Goal: Browse casually: Explore the website without a specific task or goal

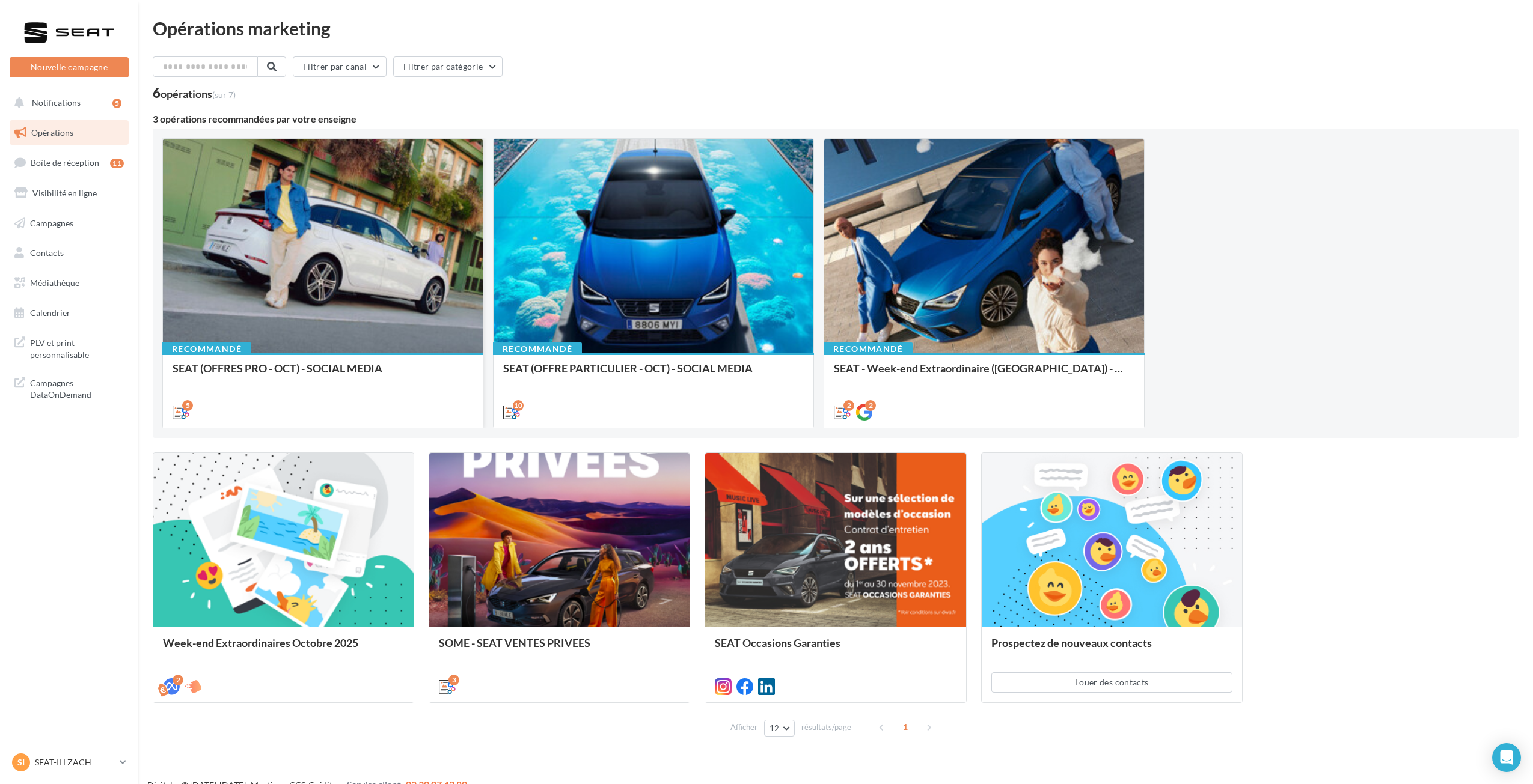
click at [350, 273] on div at bounding box center [322, 247] width 319 height 215
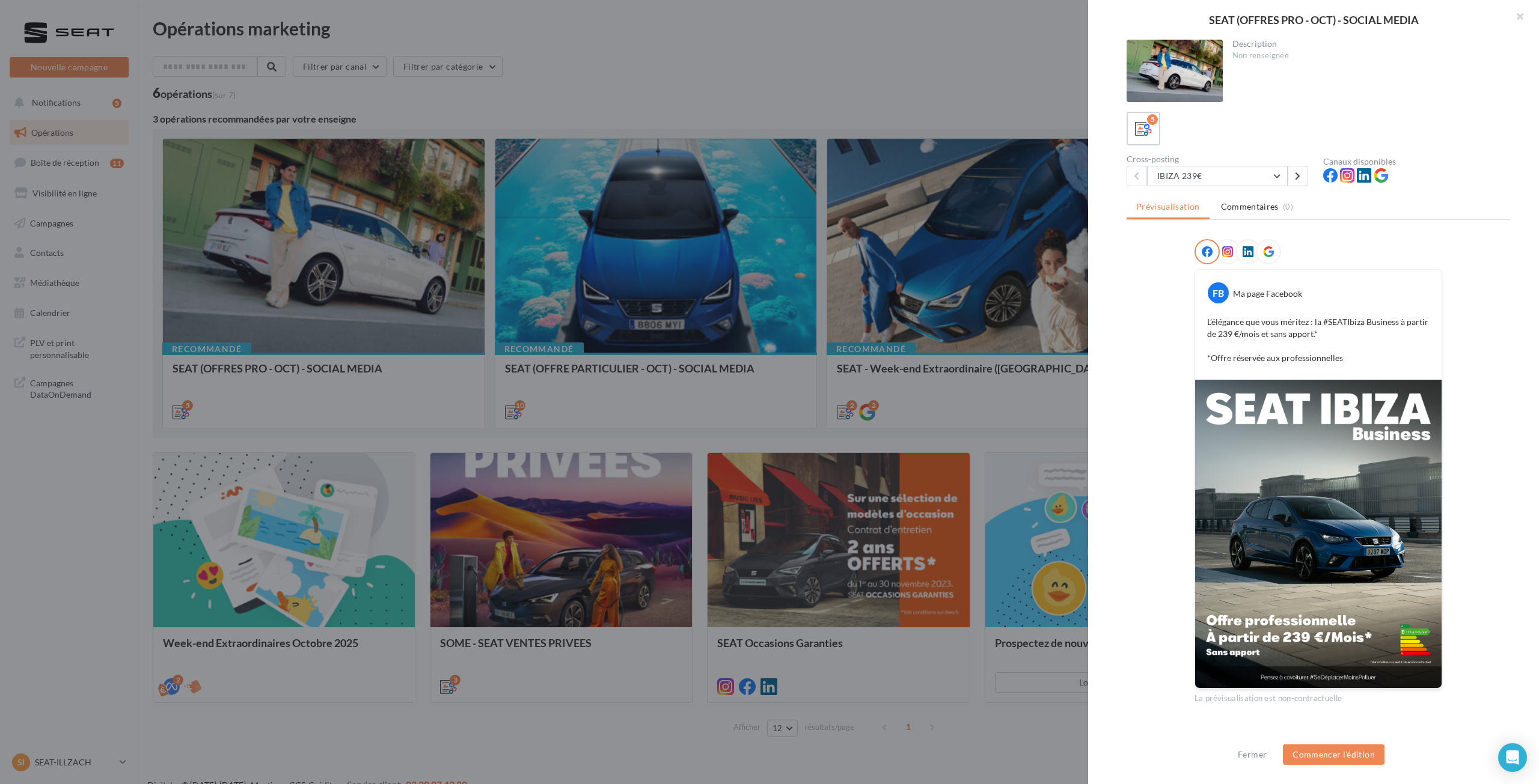
click at [510, 353] on div at bounding box center [770, 392] width 1539 height 784
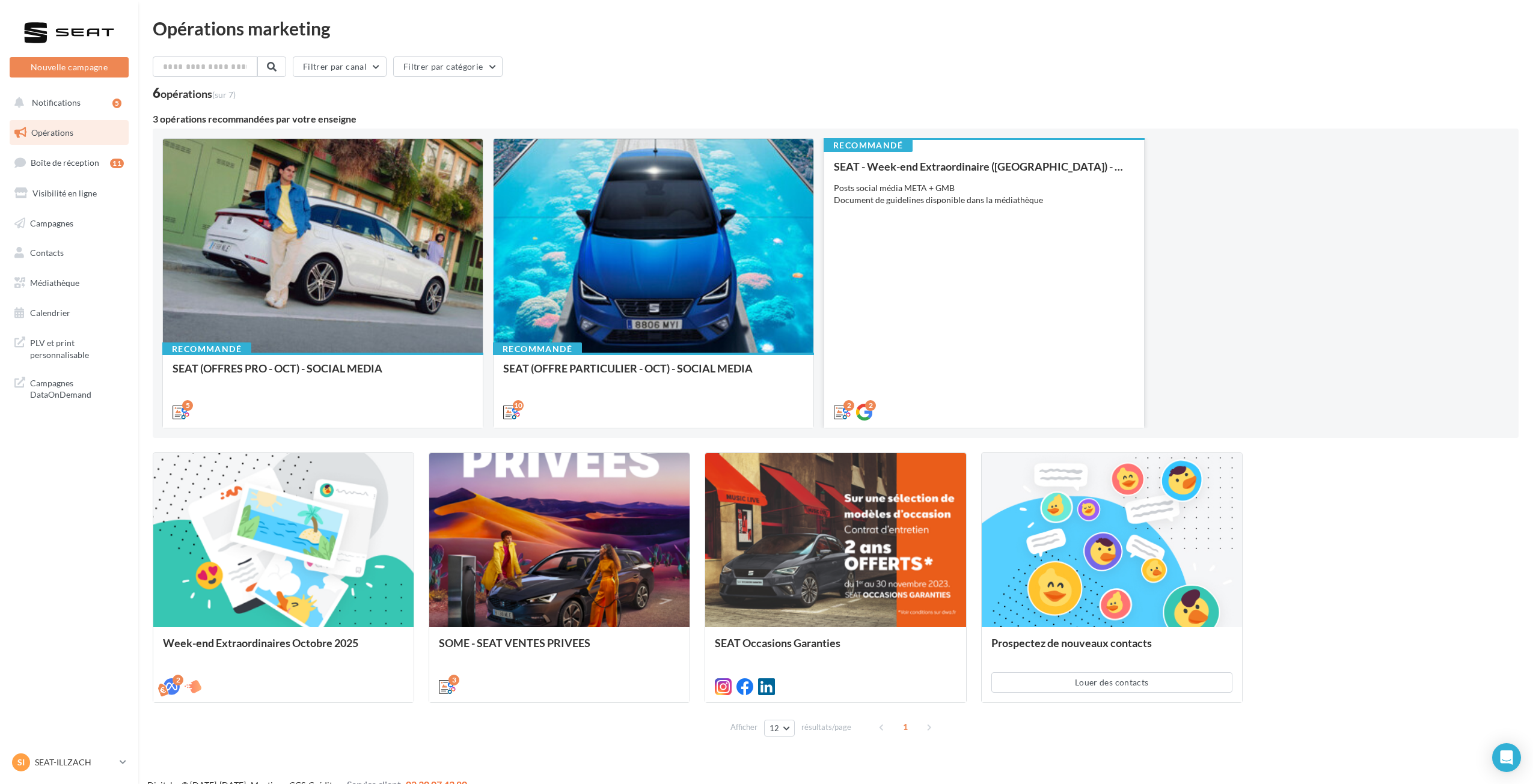
click at [935, 306] on div "SEAT - Week-end Extraordinaire (JPO) - OCTOBRE Posts social média META + GMB Do…" at bounding box center [984, 288] width 300 height 256
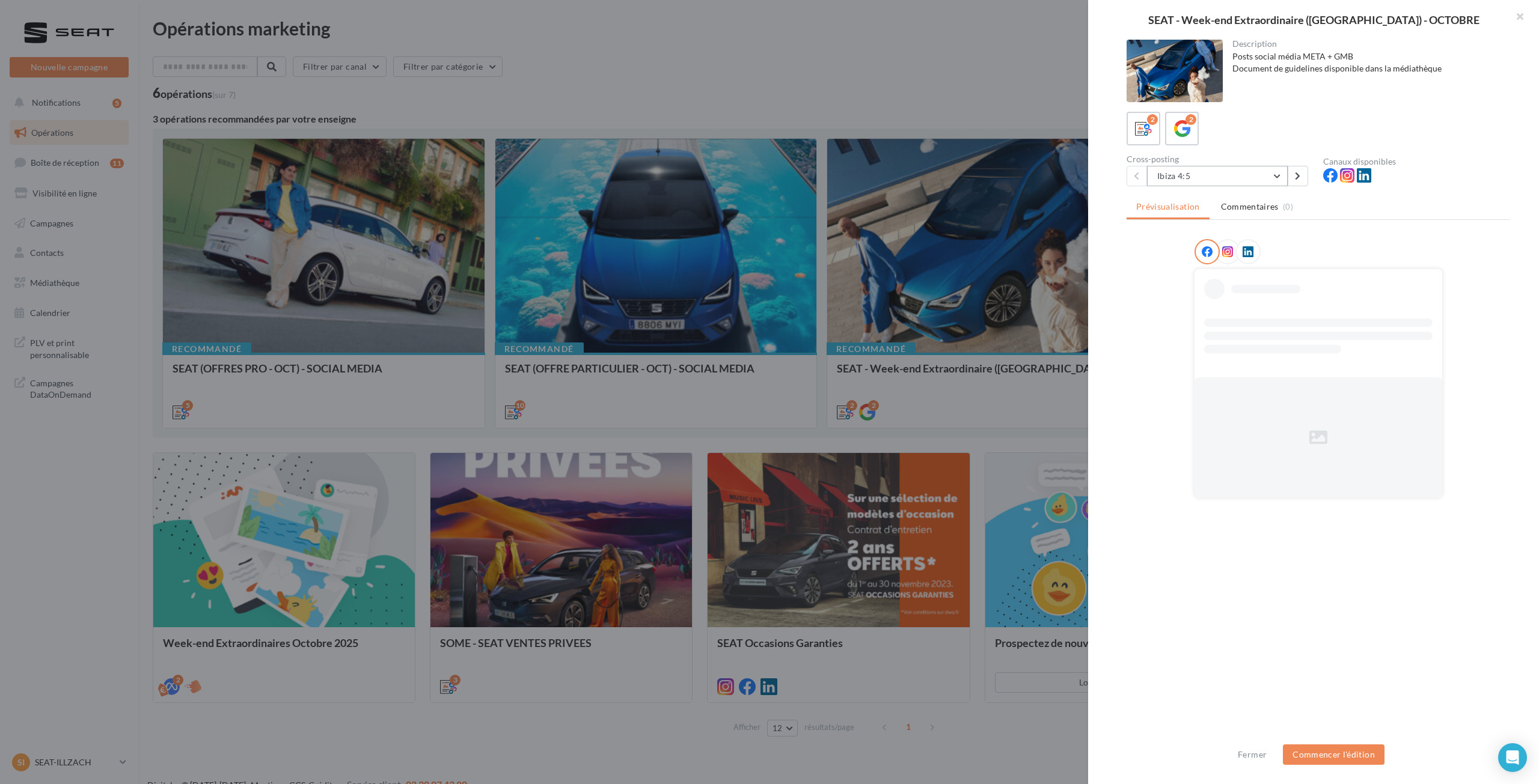
click at [1184, 167] on button "Ibiza 4:5" at bounding box center [1218, 176] width 141 height 20
click at [1193, 229] on button "Arona 4:5" at bounding box center [1238, 238] width 180 height 32
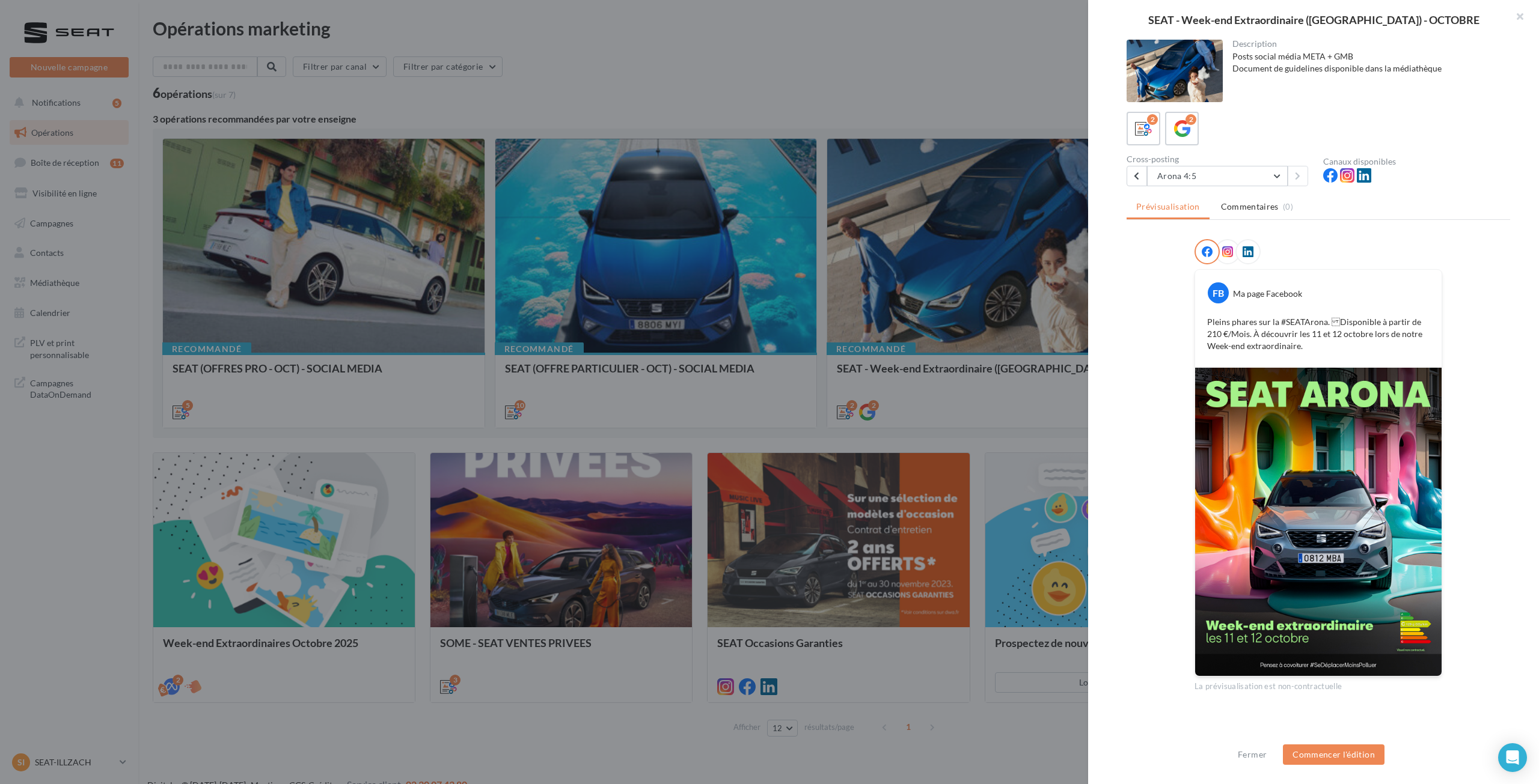
click at [1223, 187] on div "Description Posts social média META + GMB Document de guidelines disponible dan…" at bounding box center [1318, 392] width 460 height 706
click at [1209, 178] on button "Arona 4:5" at bounding box center [1218, 176] width 141 height 20
click at [1190, 212] on button "Ibiza 4:5" at bounding box center [1238, 206] width 180 height 32
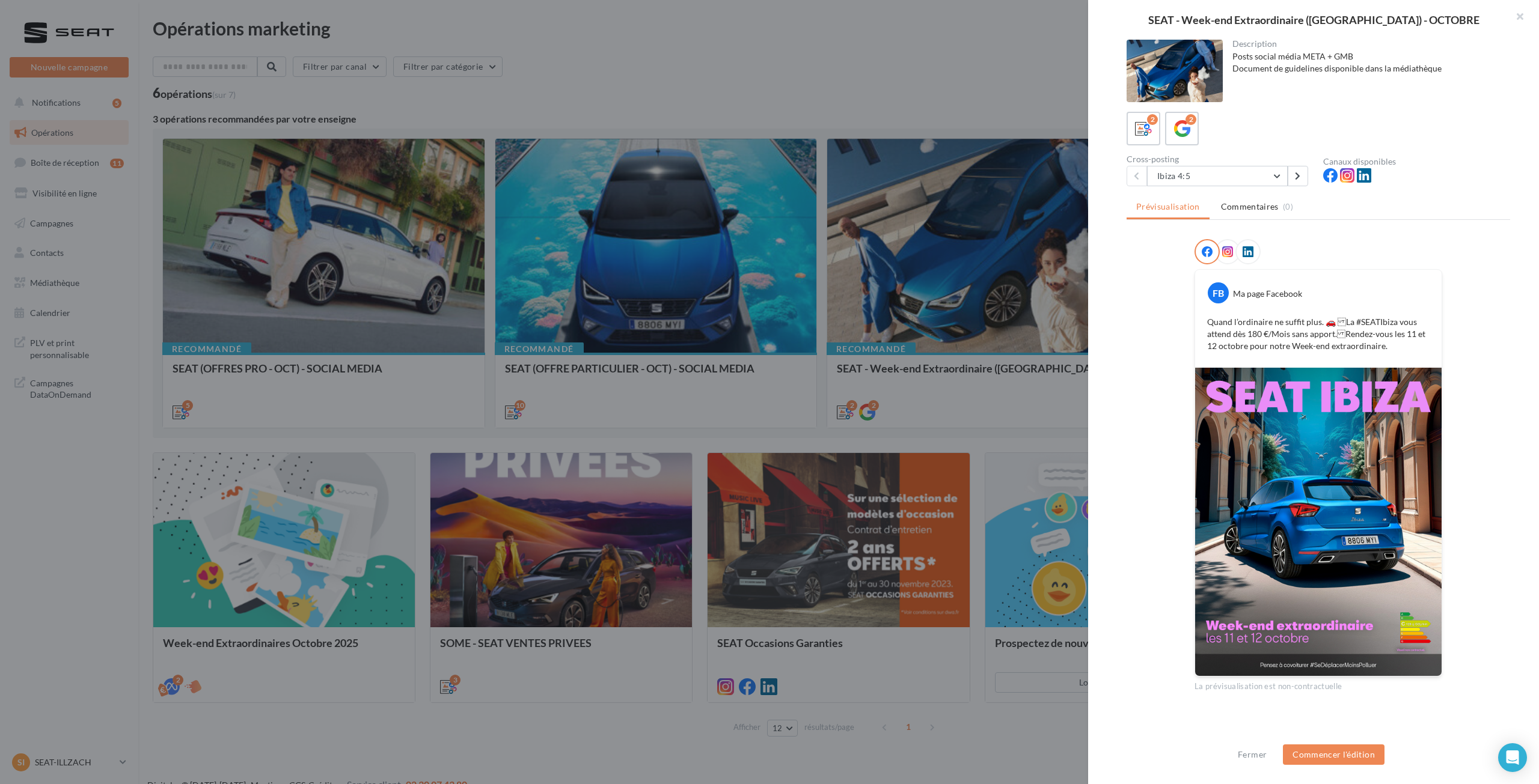
click at [688, 358] on div at bounding box center [770, 392] width 1539 height 784
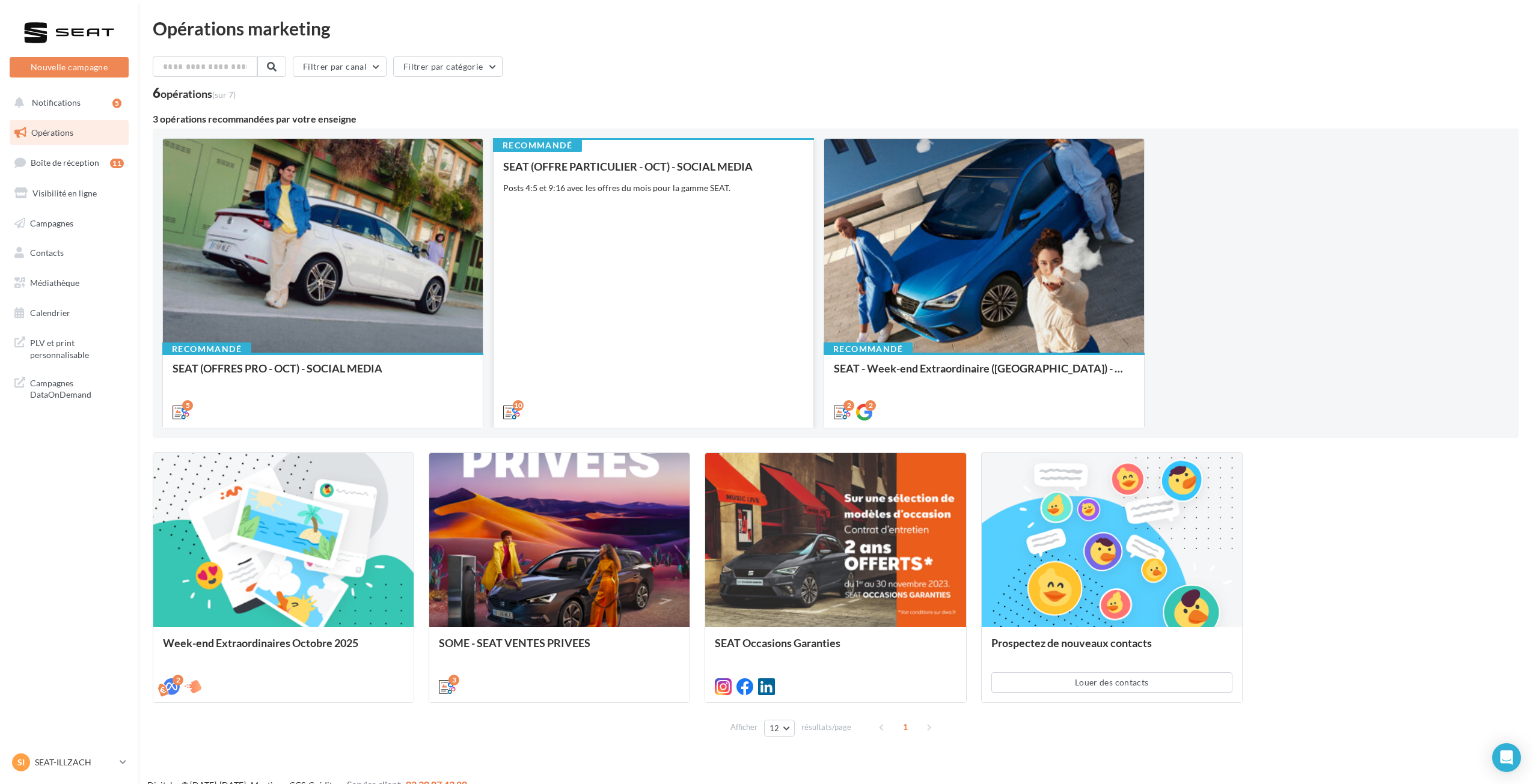
click at [660, 293] on div "SEAT (OFFRE PARTICULIER - OCT) - SOCIAL MEDIA Posts 4:5 et 9:16 avec les offres…" at bounding box center [653, 288] width 300 height 256
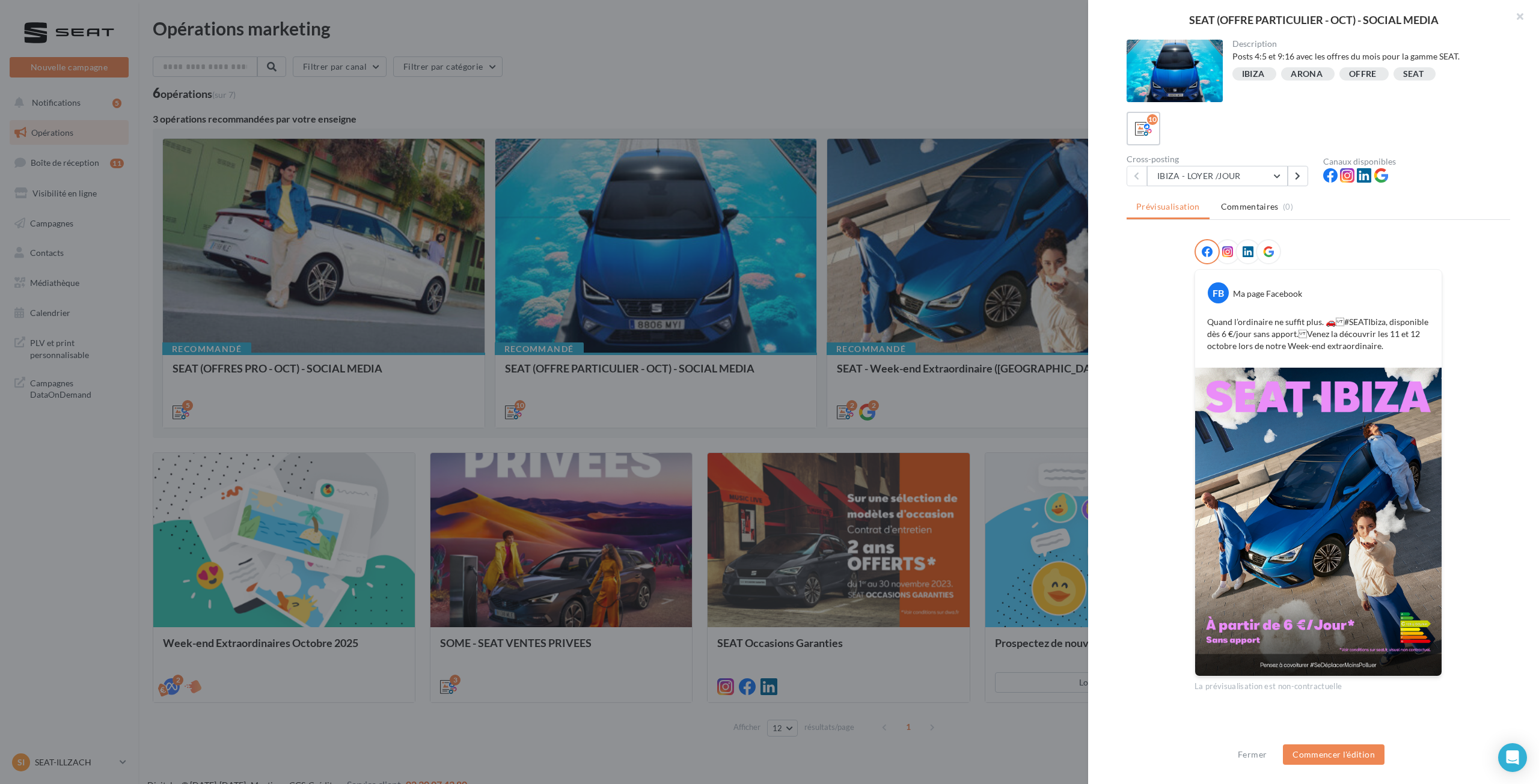
click at [1280, 451] on img at bounding box center [1319, 522] width 247 height 308
click at [1200, 172] on button "IBIZA - LOYER /JOUR" at bounding box center [1218, 176] width 141 height 20
click at [1217, 301] on span "ARONA - LOYER / JOUR" at bounding box center [1212, 300] width 91 height 10
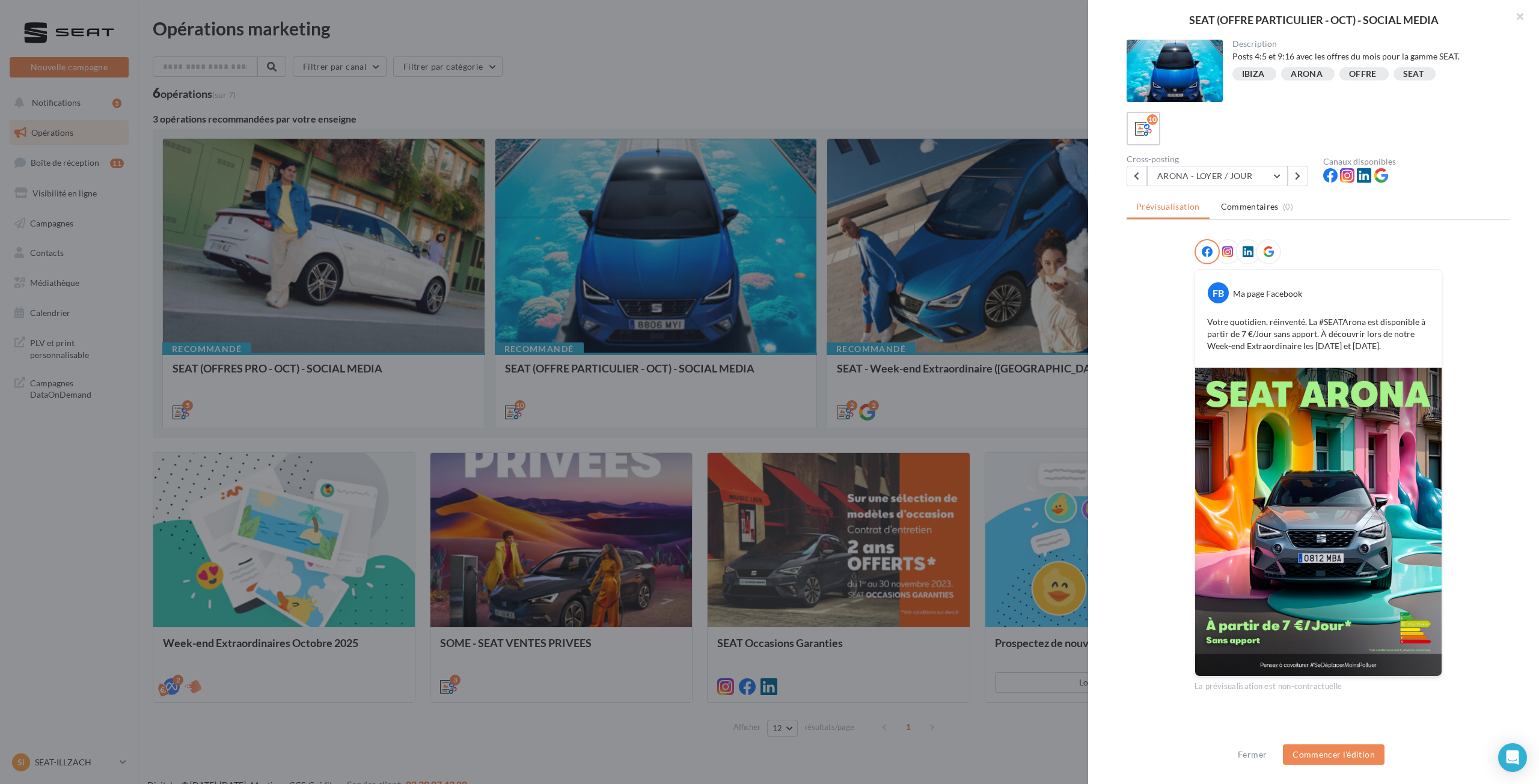
scroll to position [1, 0]
click at [1188, 172] on button "ARONA - LOYER / JOUR" at bounding box center [1218, 174] width 141 height 20
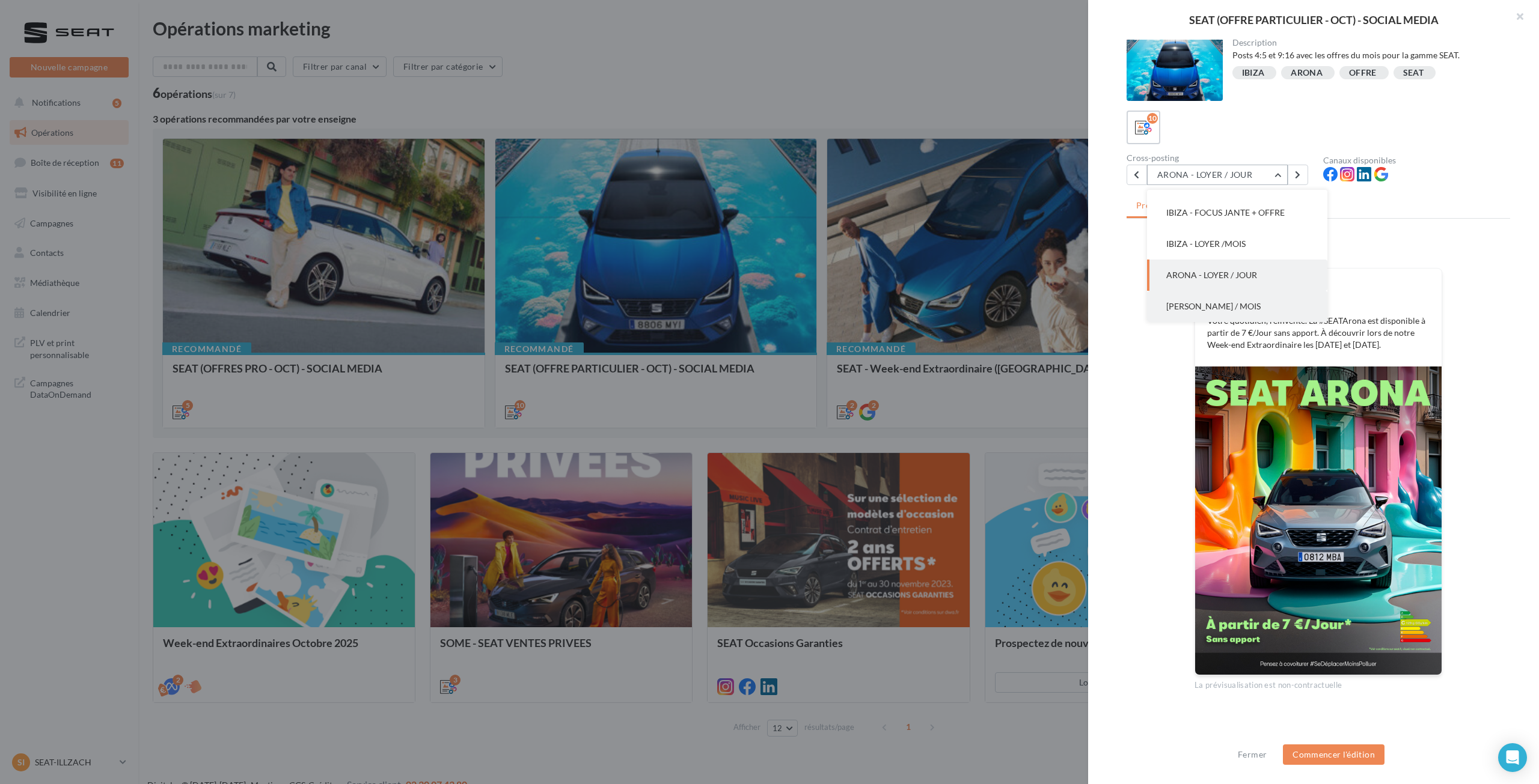
scroll to position [60, 0]
drag, startPoint x: 1226, startPoint y: 267, endPoint x: 1255, endPoint y: 258, distance: 30.4
click at [1265, 274] on button "[PERSON_NAME] / MOIS" at bounding box center [1238, 270] width 180 height 32
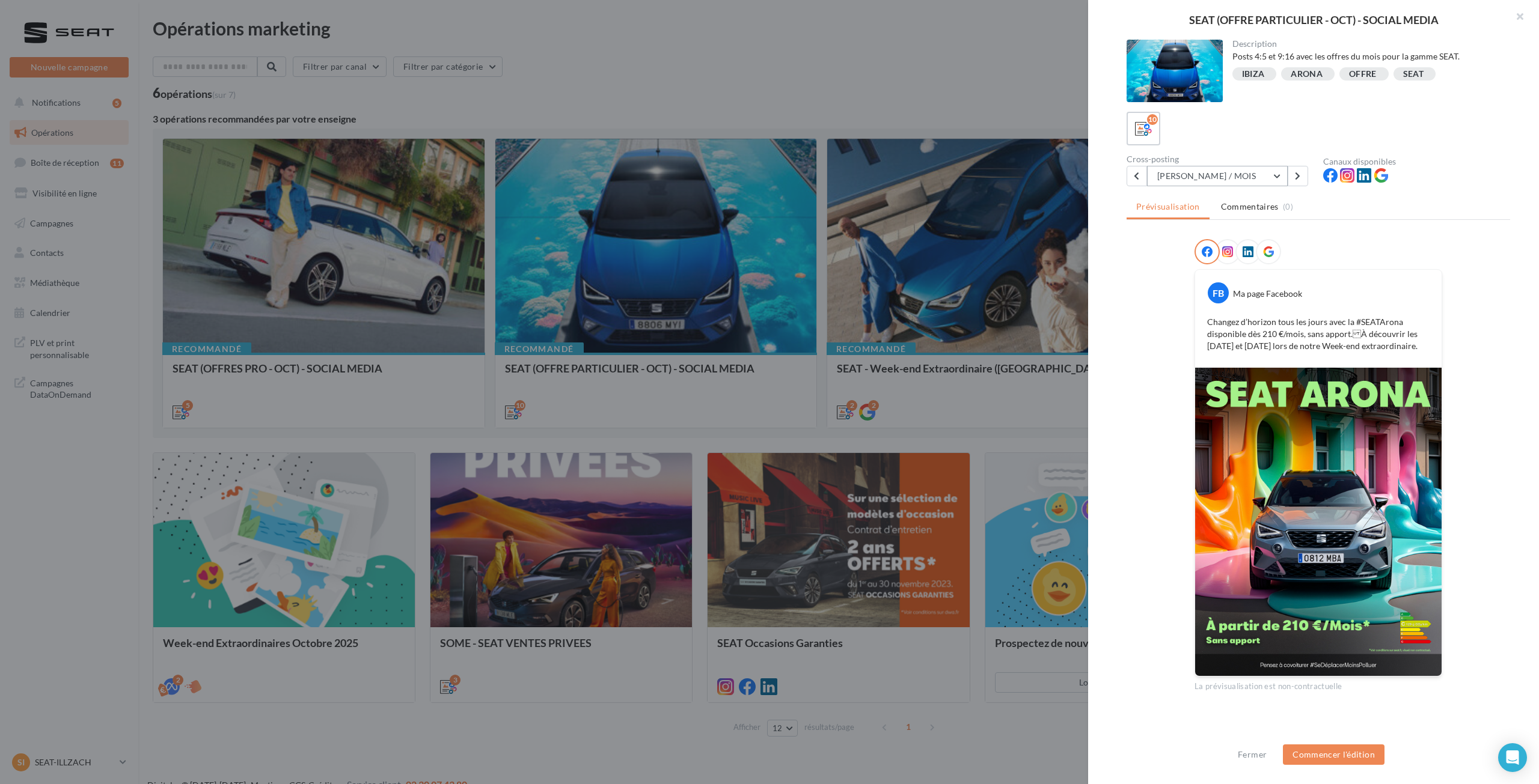
click at [1230, 179] on button "[PERSON_NAME] / MOIS" at bounding box center [1218, 176] width 141 height 20
drag, startPoint x: 1145, startPoint y: 471, endPoint x: 924, endPoint y: 506, distance: 223.8
click at [1144, 471] on div "FB Ma page Facebook Changez d’horizon tous les jours avec la #SEATArona disponi…" at bounding box center [1318, 465] width 383 height 452
click at [888, 515] on div at bounding box center [770, 392] width 1539 height 784
